Goal: Information Seeking & Learning: Learn about a topic

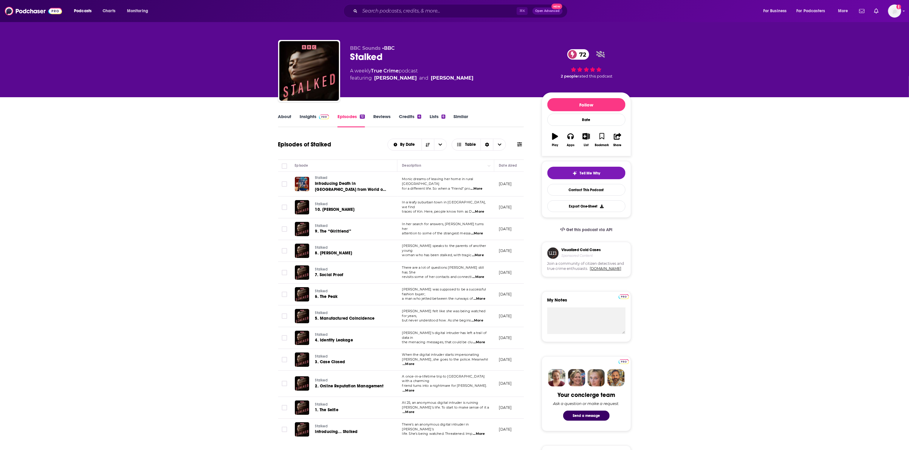
click at [370, 57] on div "Stalked 72" at bounding box center [441, 57] width 182 height 12
click at [287, 119] on link "About" at bounding box center [284, 121] width 13 height 14
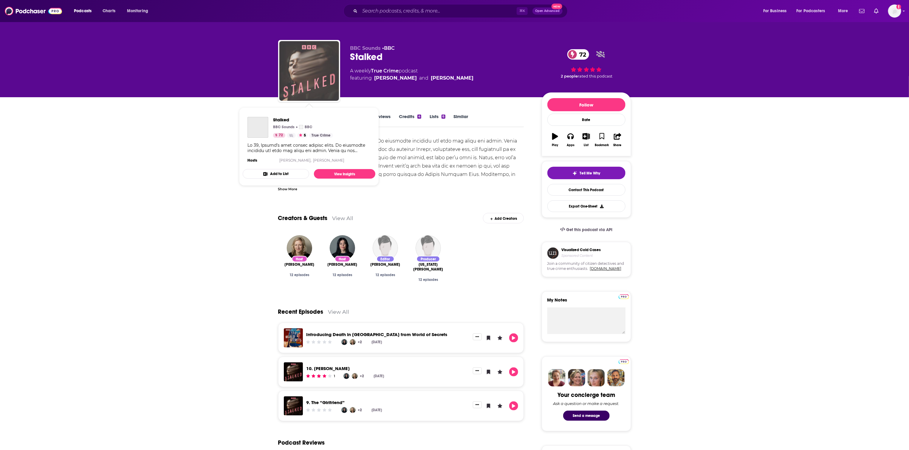
click at [317, 89] on img "Stalked" at bounding box center [309, 71] width 60 height 60
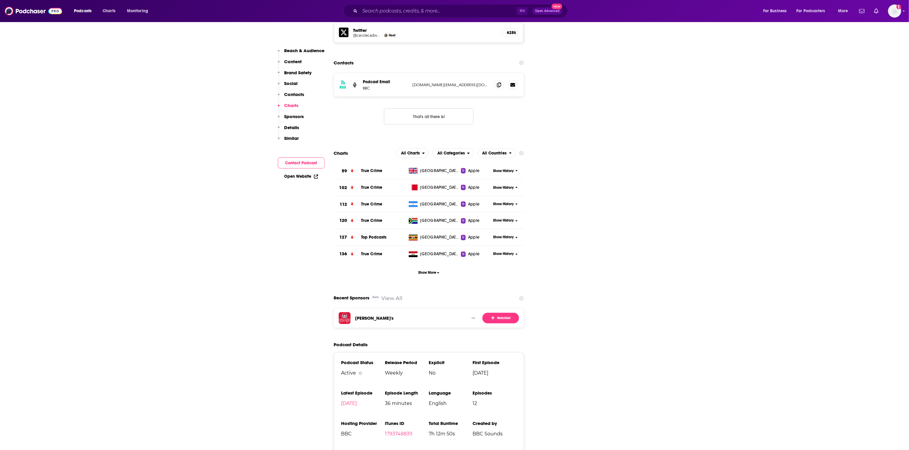
scroll to position [641, 0]
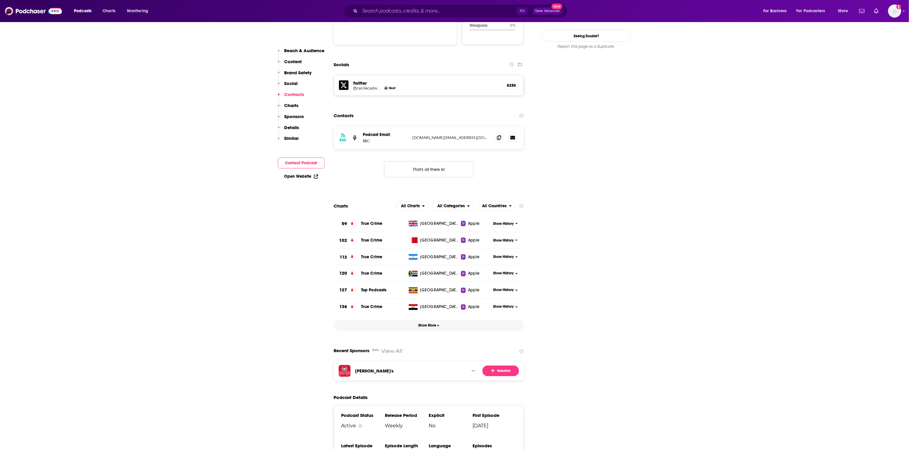
click at [433, 320] on button "Show More" at bounding box center [429, 325] width 190 height 11
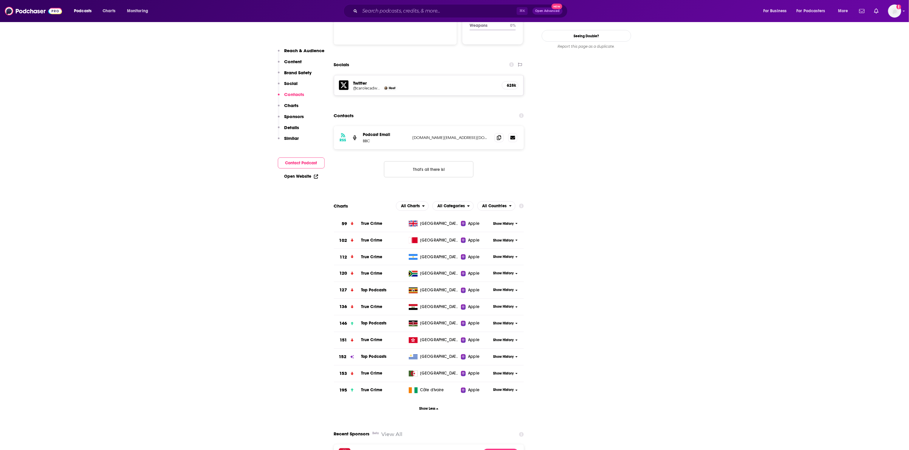
click at [373, 221] on span "True Crime" at bounding box center [371, 223] width 21 height 5
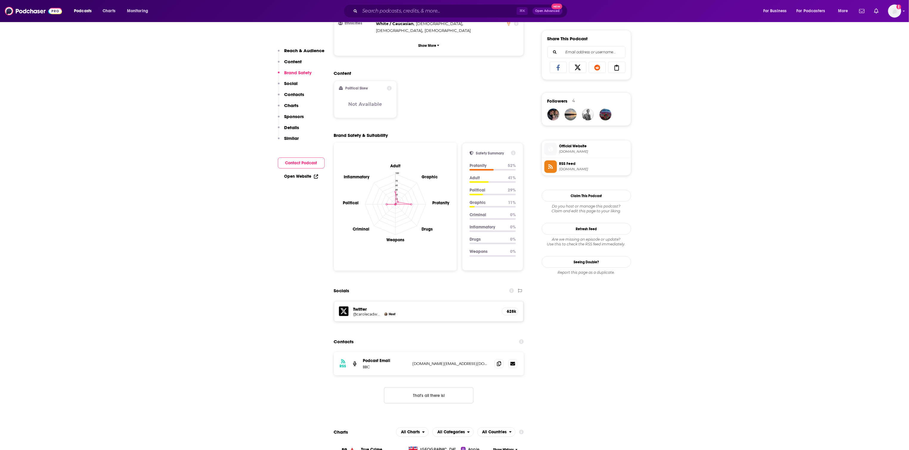
scroll to position [465, 0]
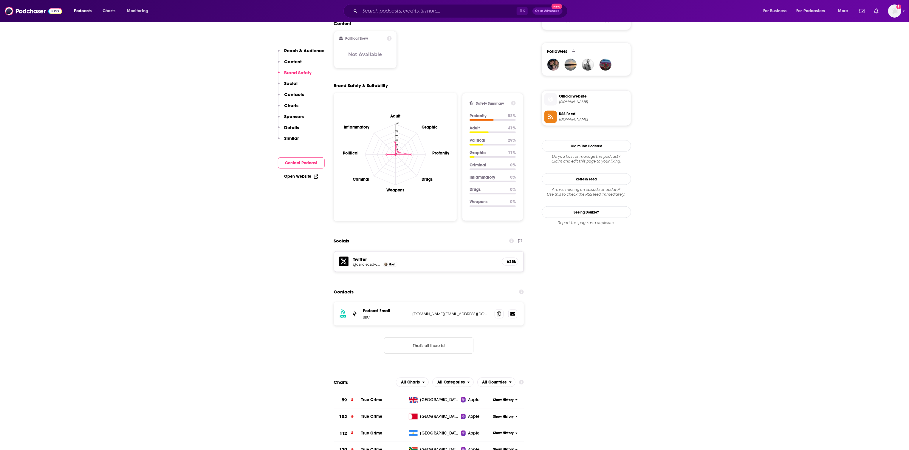
click at [510, 397] on span "Show History" at bounding box center [503, 399] width 21 height 5
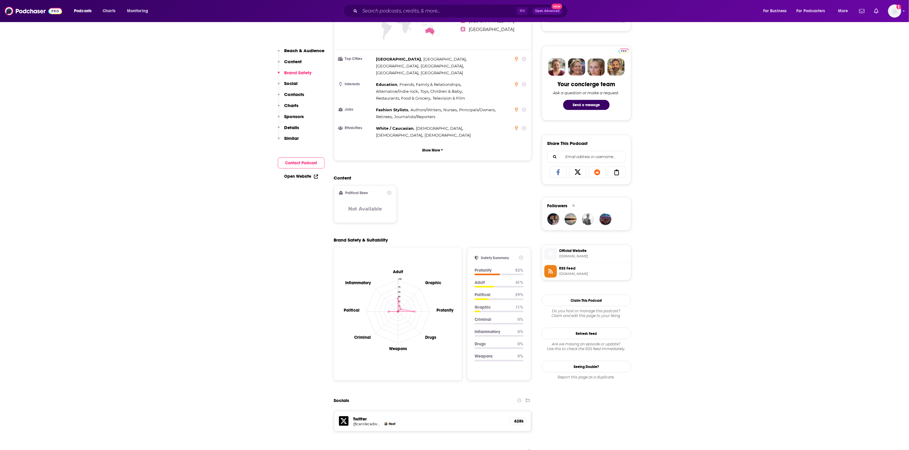
scroll to position [0, 0]
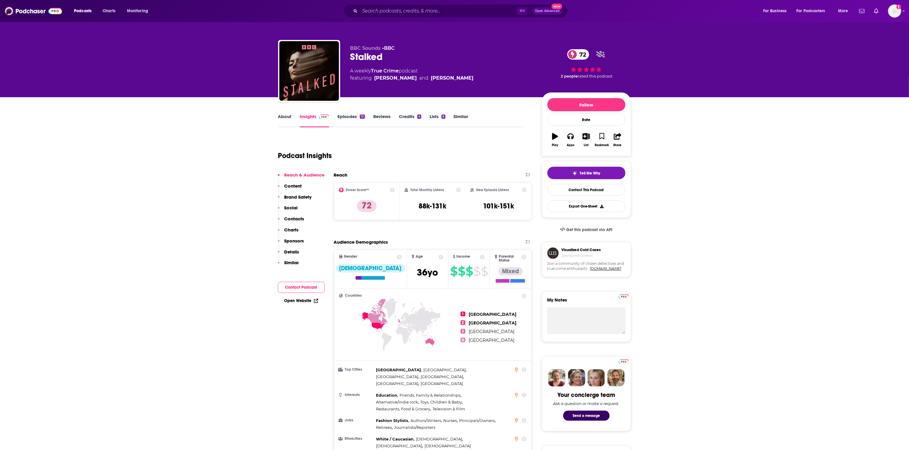
click at [351, 117] on link "Episodes 12" at bounding box center [350, 121] width 27 height 14
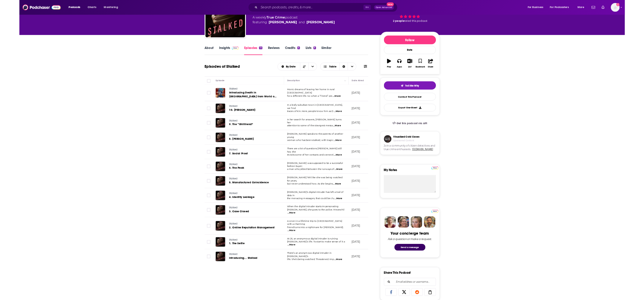
scroll to position [44, 0]
